Goal: Check status: Check status

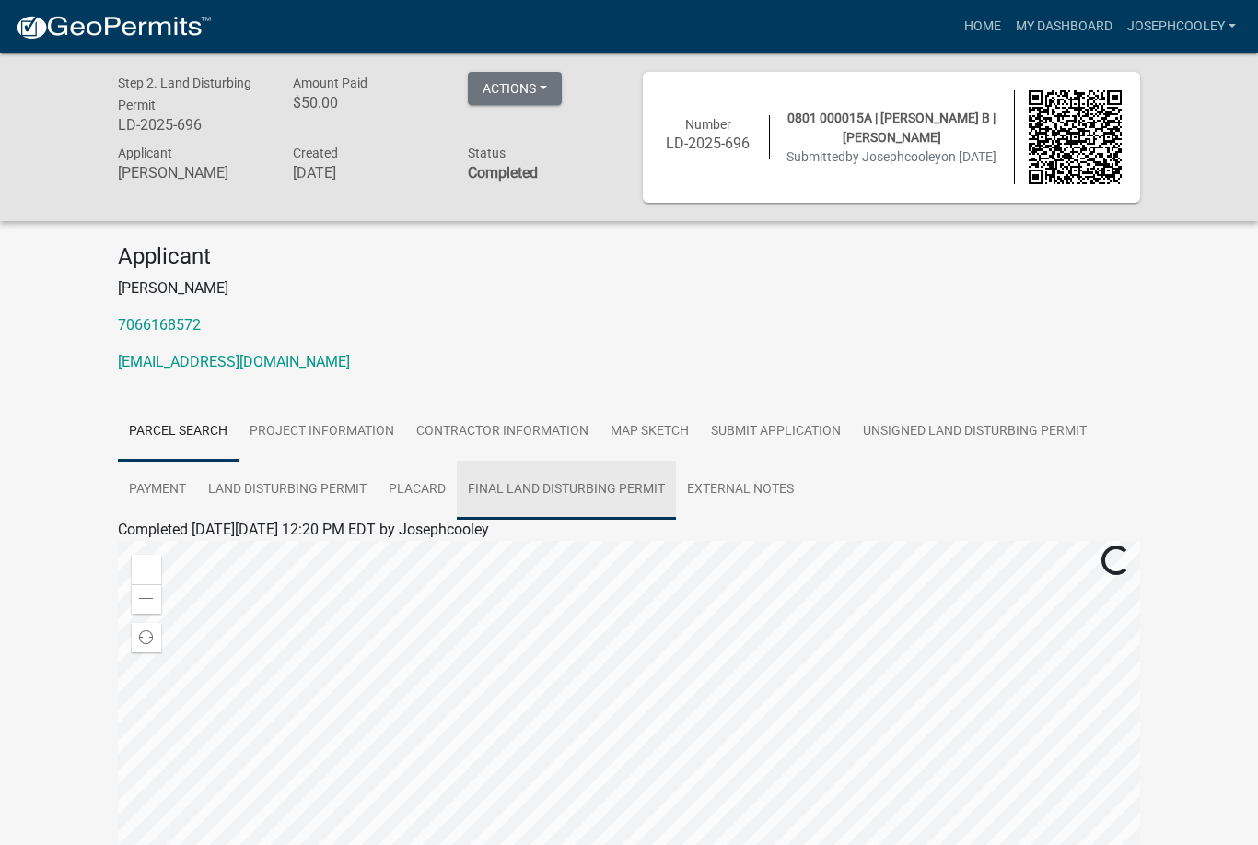
click at [627, 480] on link "Final Land Disturbing Permit" at bounding box center [566, 489] width 219 height 59
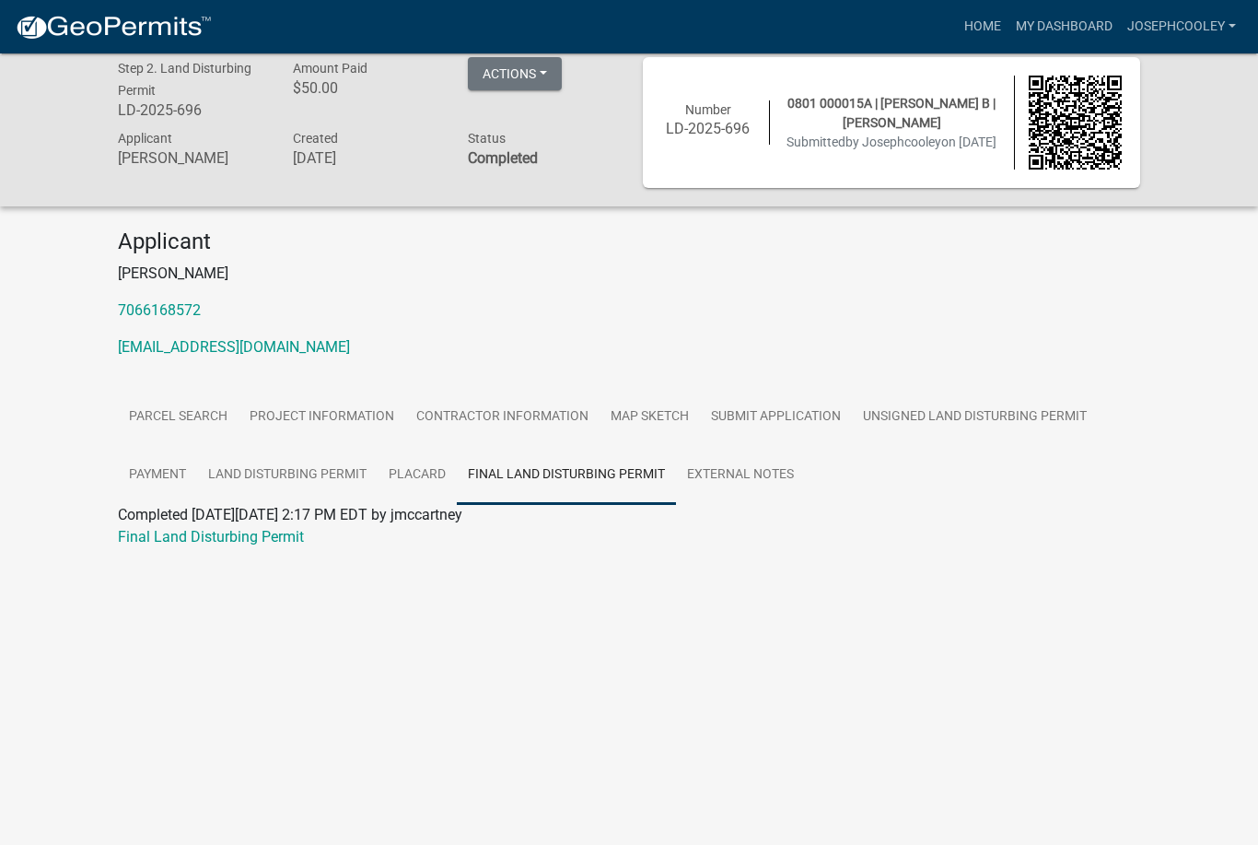
scroll to position [53, 0]
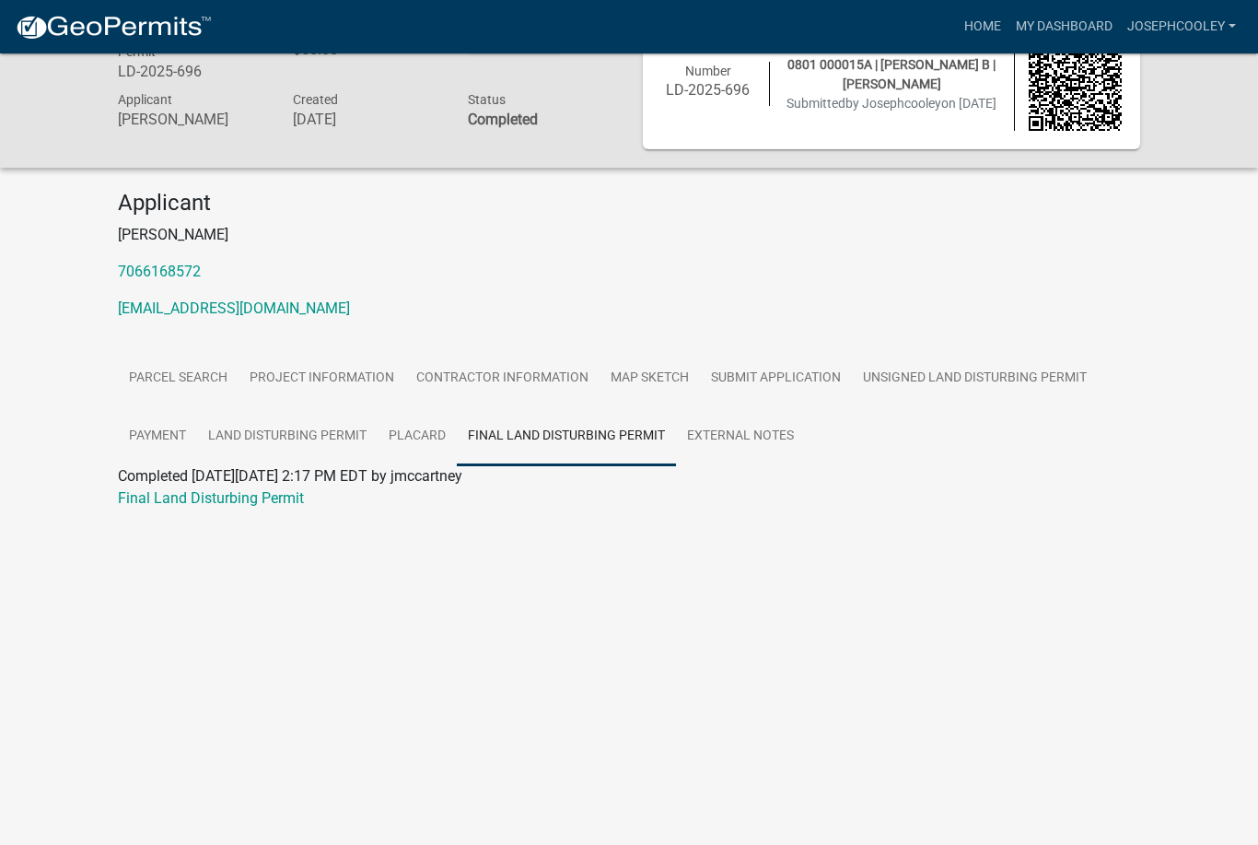
click at [139, 497] on link "Final Land Disturbing Permit" at bounding box center [211, 497] width 186 height 17
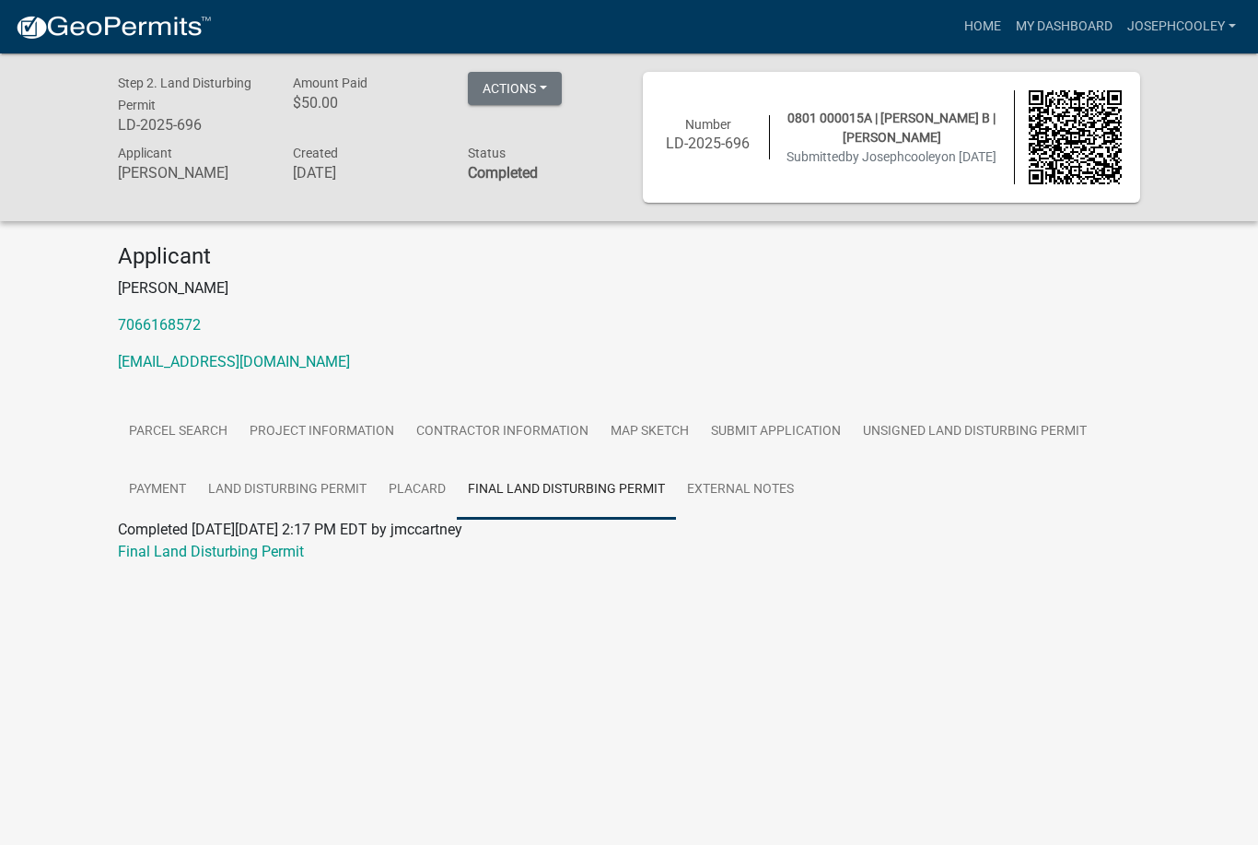
click at [1078, 38] on link "My Dashboard" at bounding box center [1063, 26] width 111 height 35
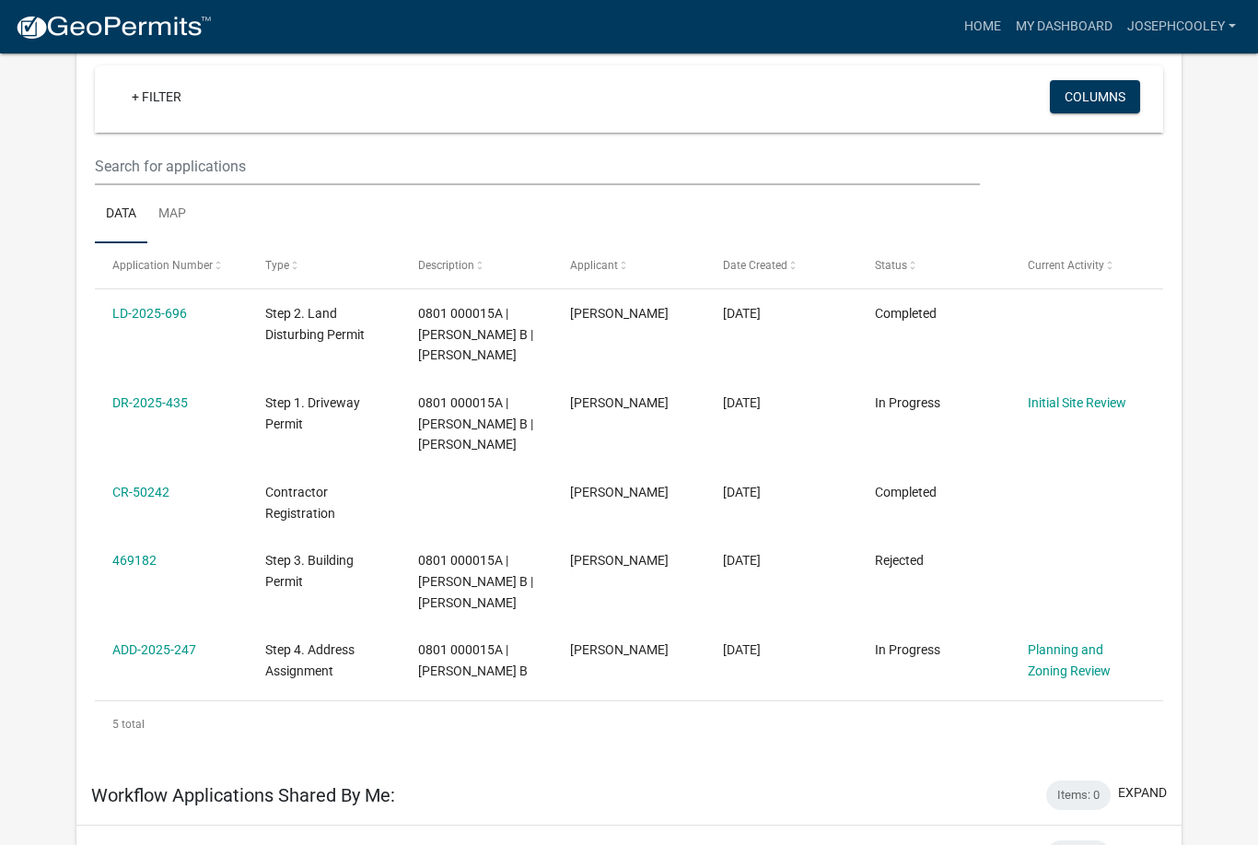
scroll to position [167, 0]
click at [136, 554] on link "469182" at bounding box center [134, 561] width 44 height 15
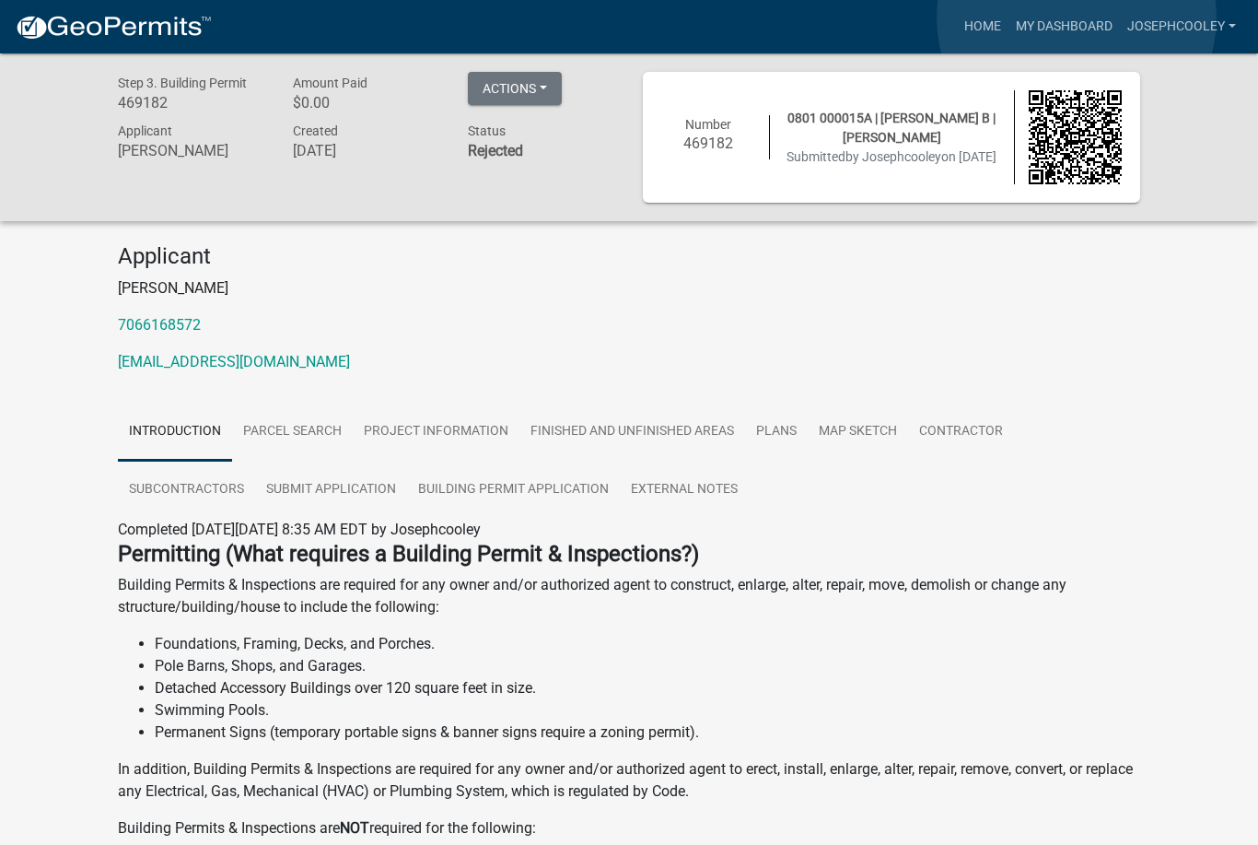
click at [1077, 17] on link "My Dashboard" at bounding box center [1063, 26] width 111 height 35
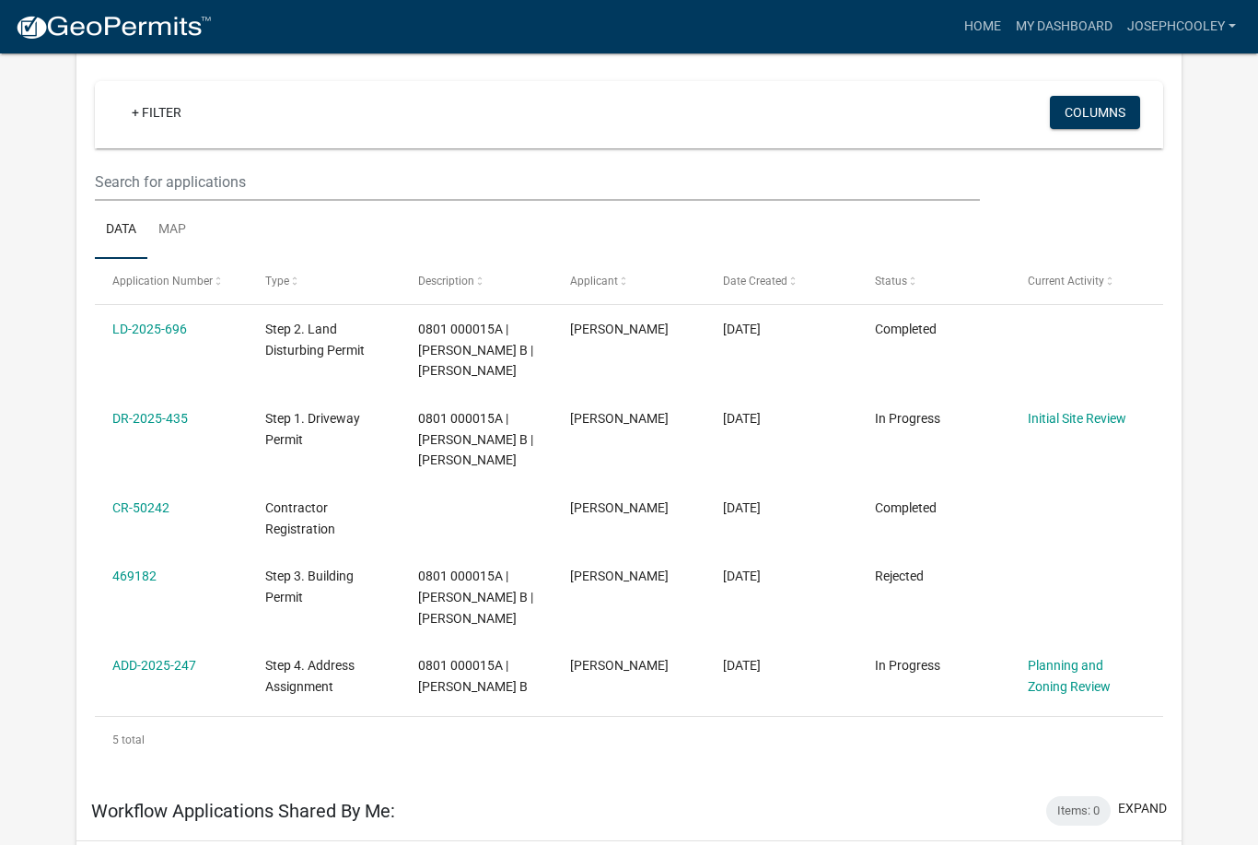
scroll to position [156, 0]
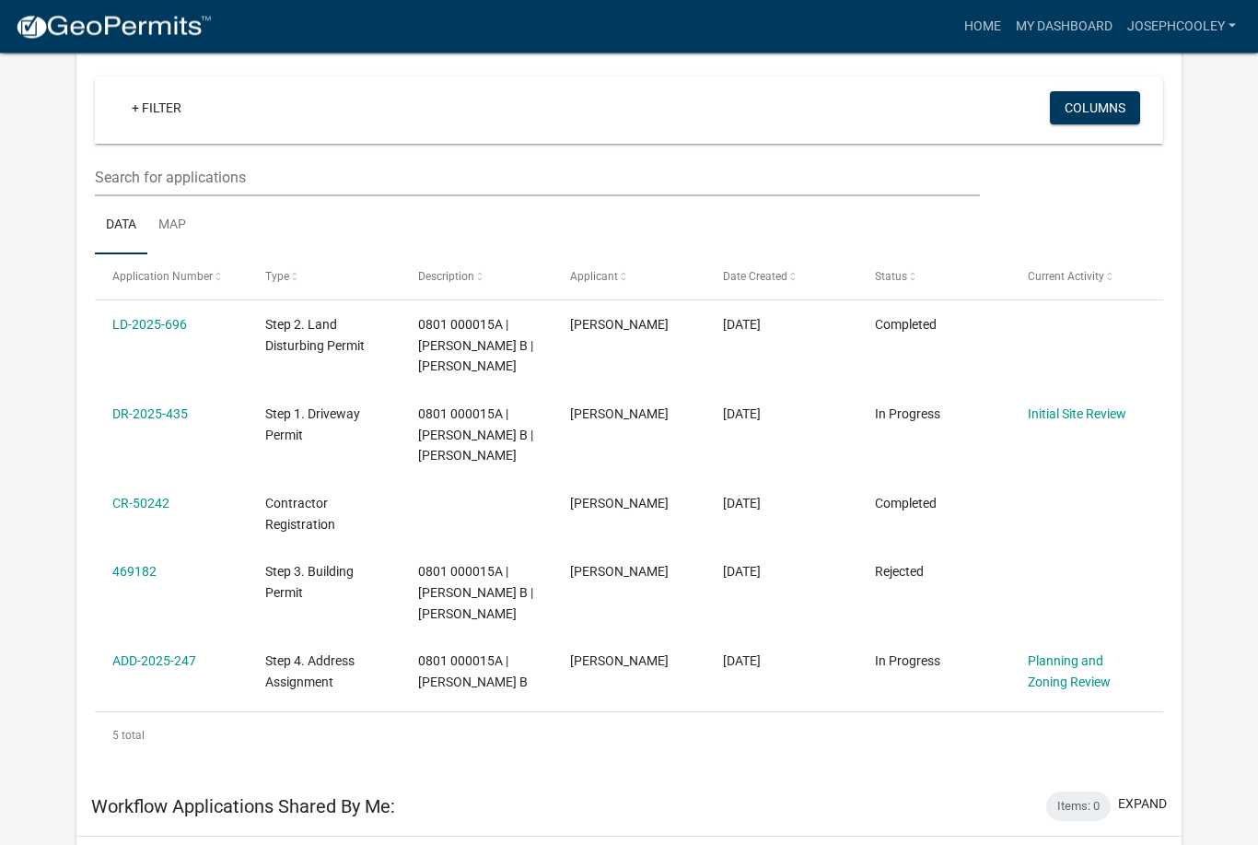
click at [126, 571] on link "469182" at bounding box center [134, 572] width 44 height 15
